Goal: Information Seeking & Learning: Learn about a topic

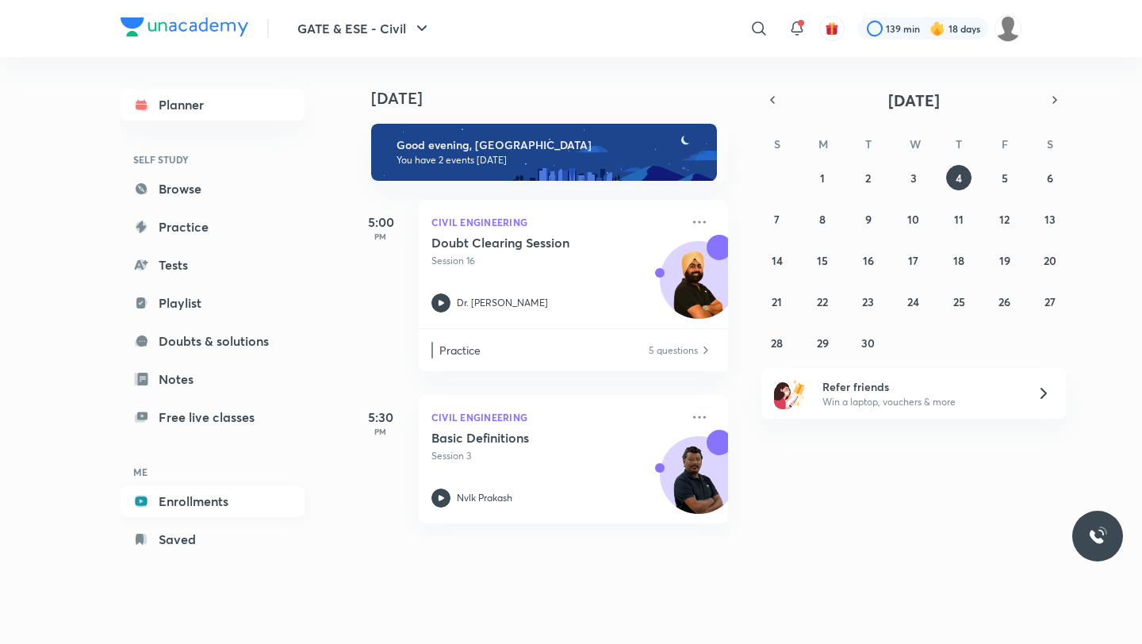
click at [217, 496] on link "Enrollments" at bounding box center [213, 502] width 184 height 32
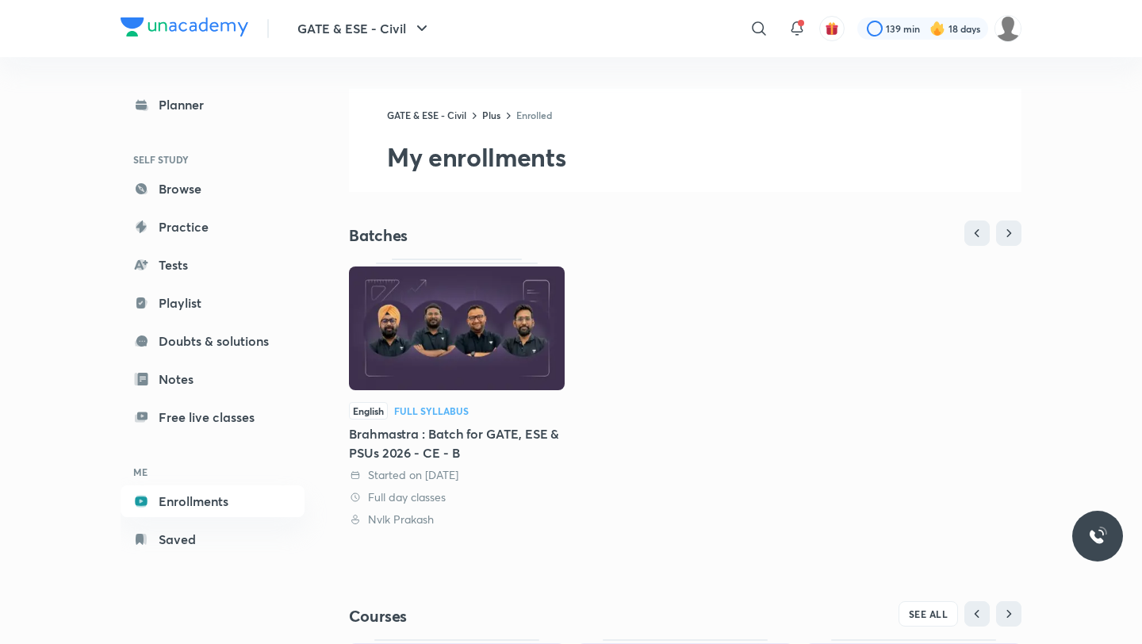
scroll to position [271, 0]
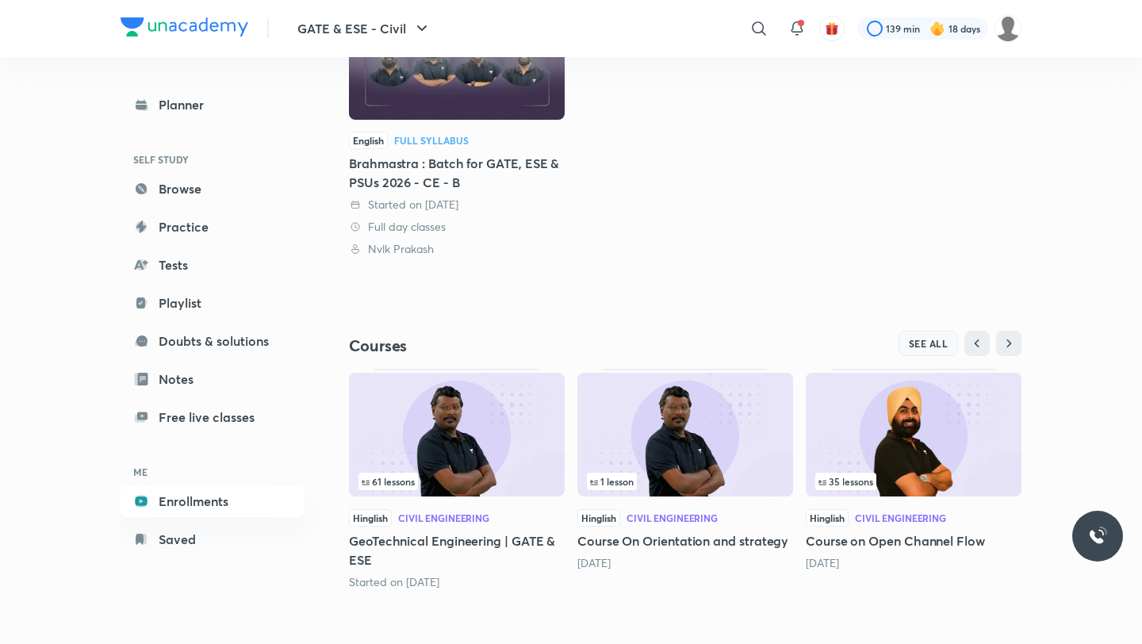
click at [924, 341] on span "SEE ALL" at bounding box center [929, 343] width 40 height 11
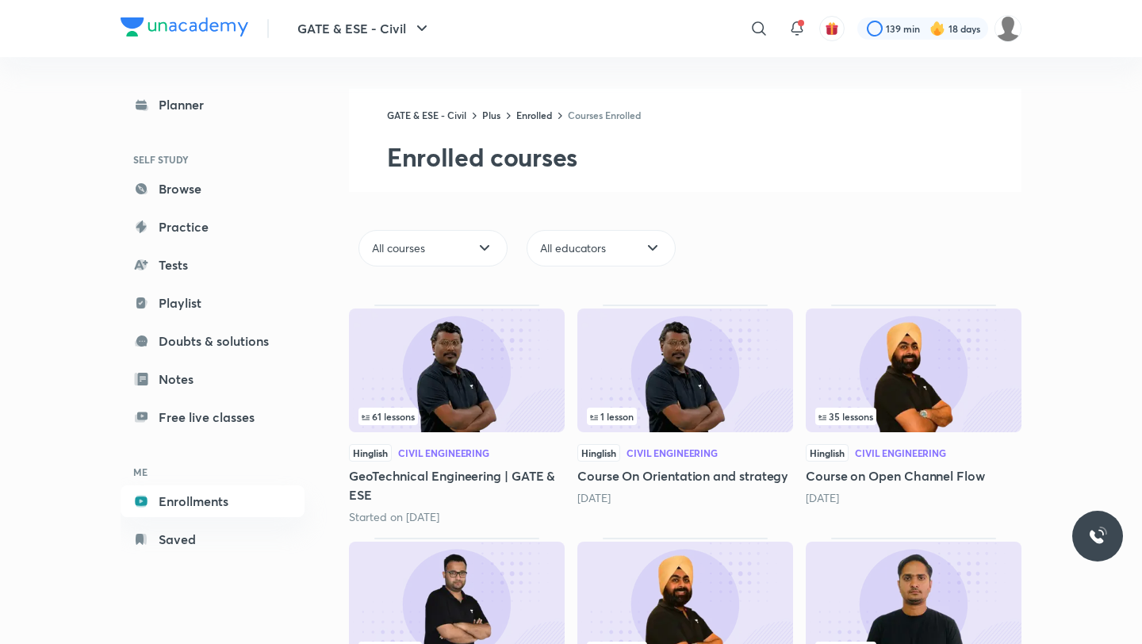
scroll to position [163, 0]
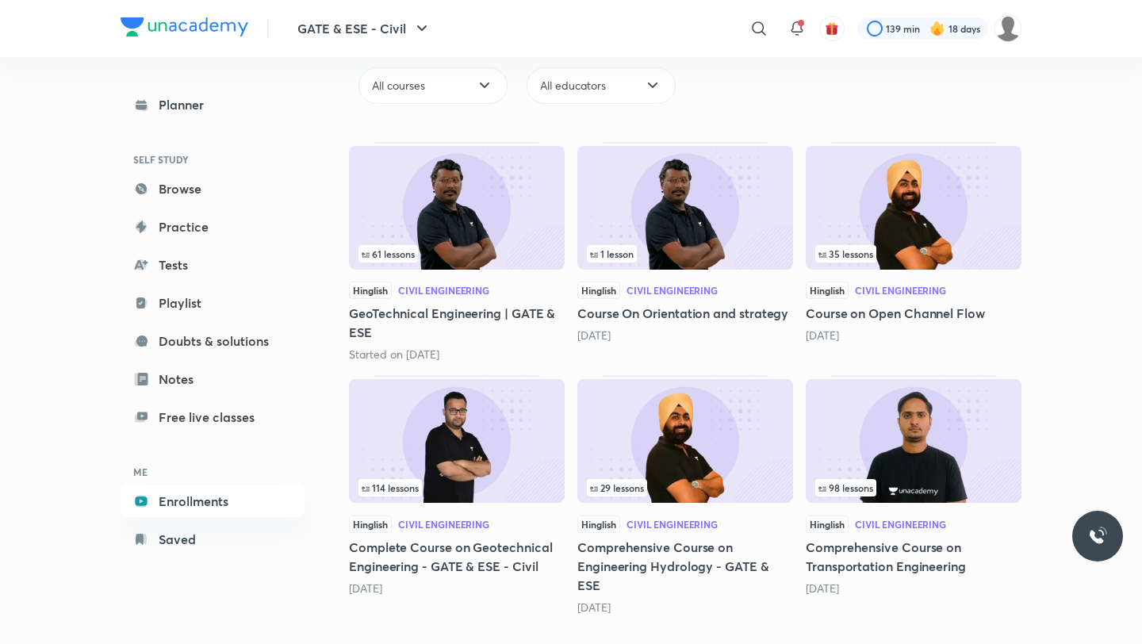
click at [897, 436] on img at bounding box center [914, 441] width 216 height 124
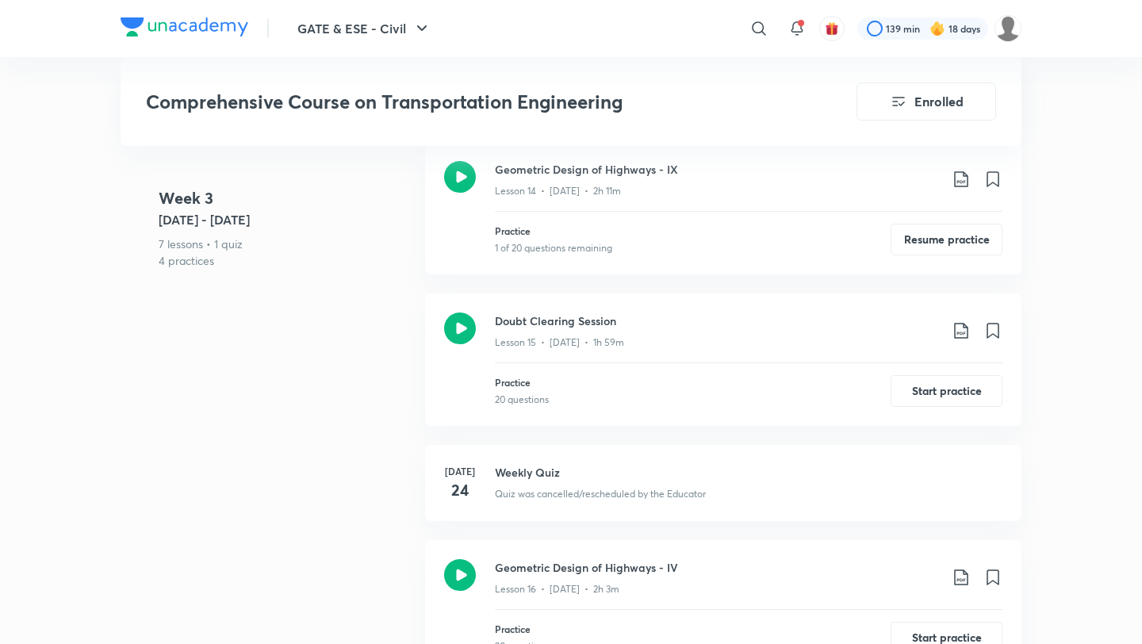
scroll to position [2386, 0]
click at [936, 221] on button "Resume practice" at bounding box center [947, 237] width 112 height 32
